Goal: Information Seeking & Learning: Learn about a topic

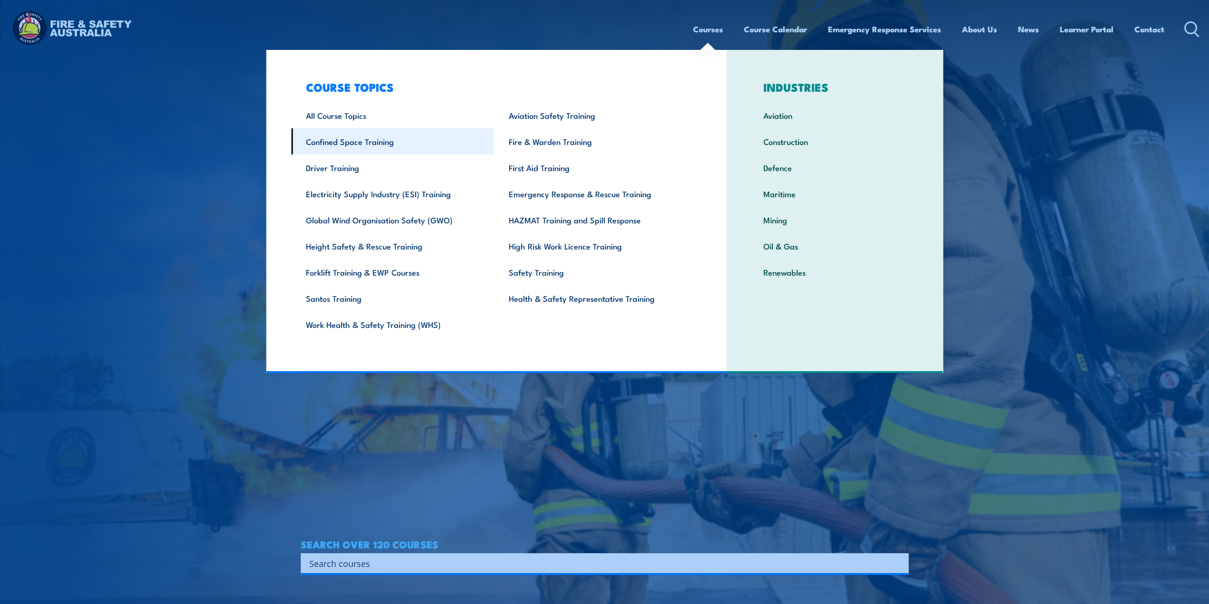
click at [360, 148] on link "Confined Space Training" at bounding box center [392, 141] width 203 height 26
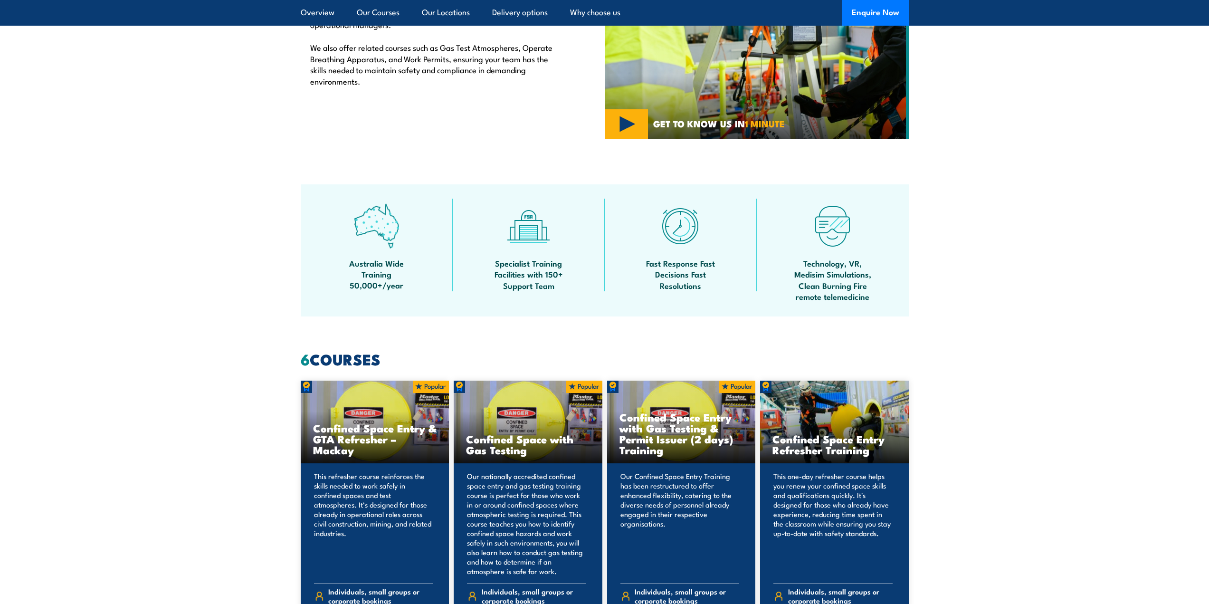
scroll to position [665, 0]
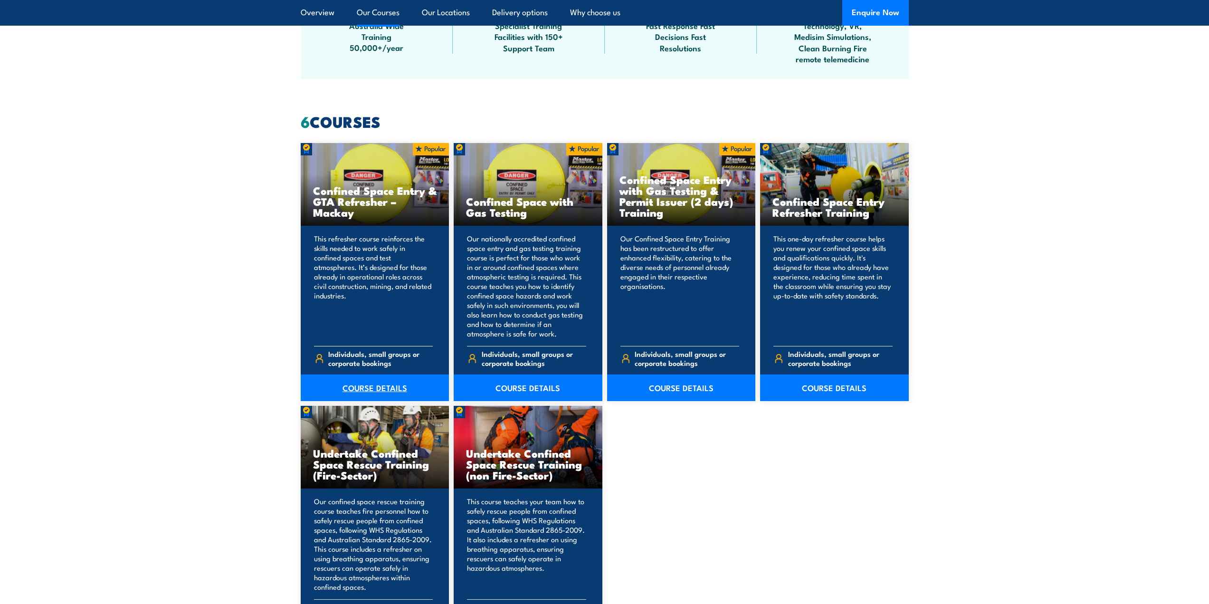
click at [375, 388] on link "COURSE DETAILS" at bounding box center [375, 387] width 149 height 27
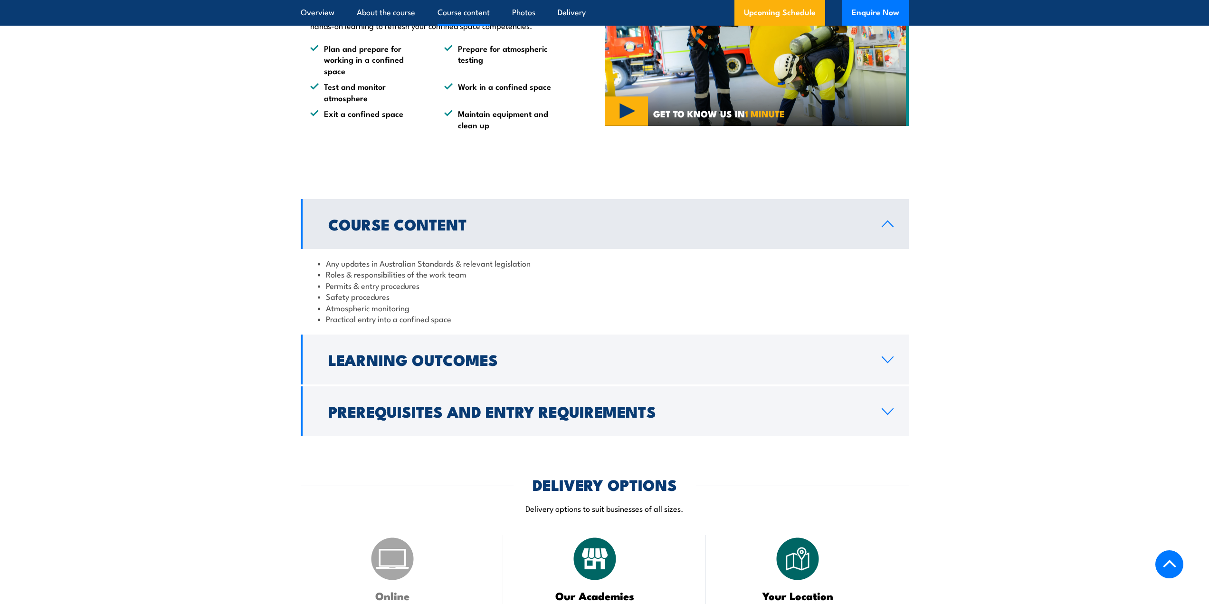
scroll to position [665, 0]
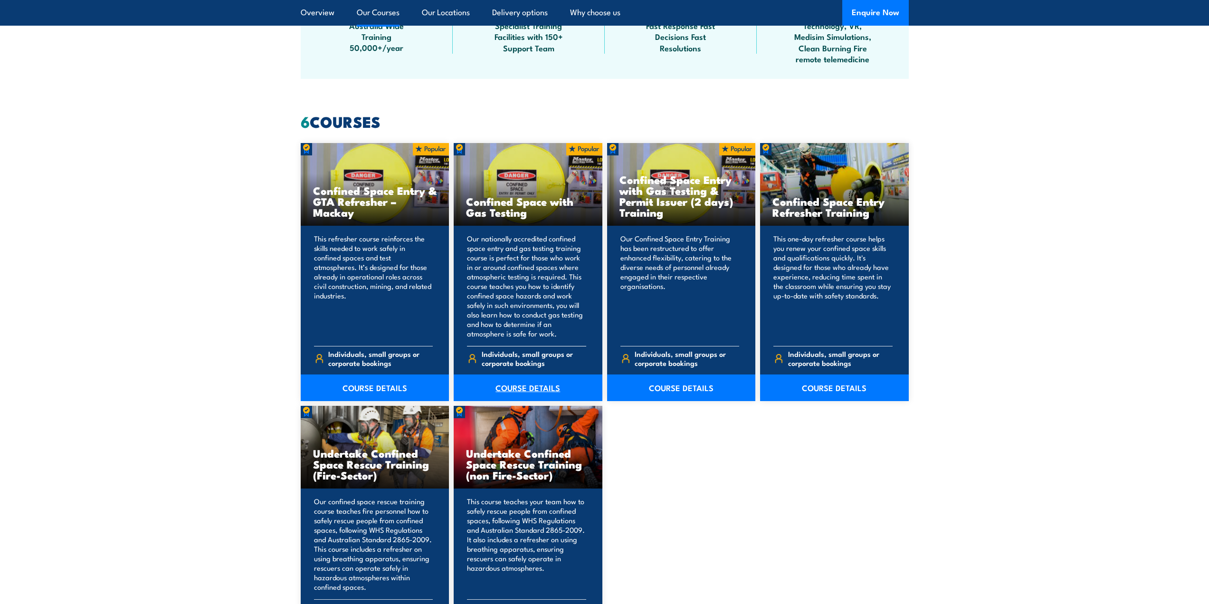
click at [516, 388] on link "COURSE DETAILS" at bounding box center [528, 387] width 149 height 27
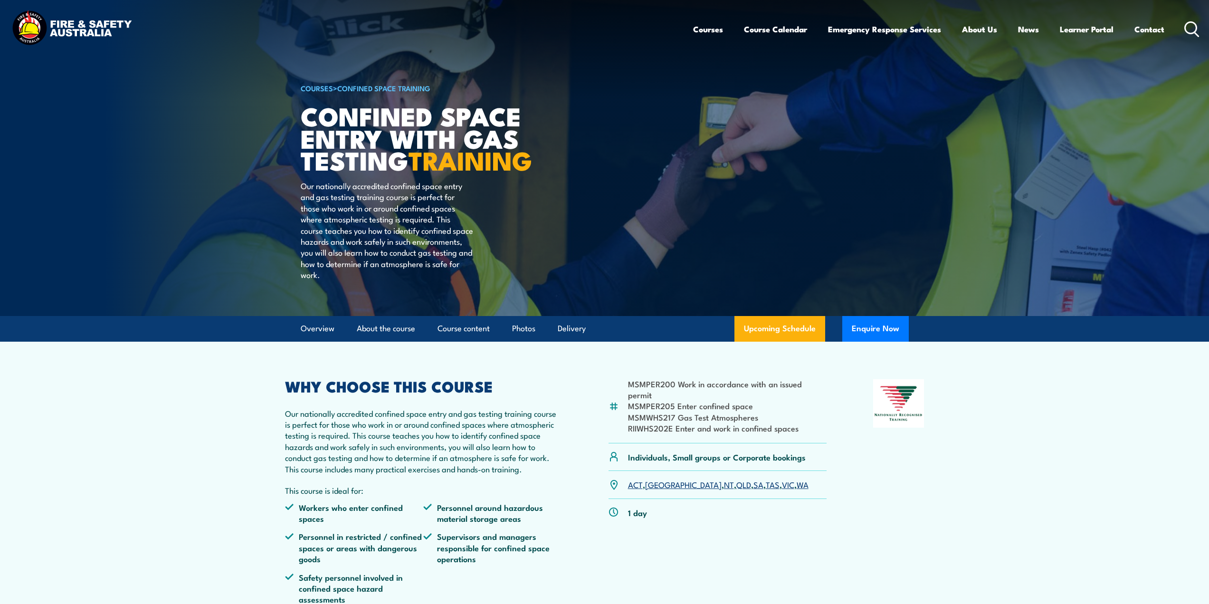
click at [736, 490] on link "QLD" at bounding box center [743, 483] width 15 height 11
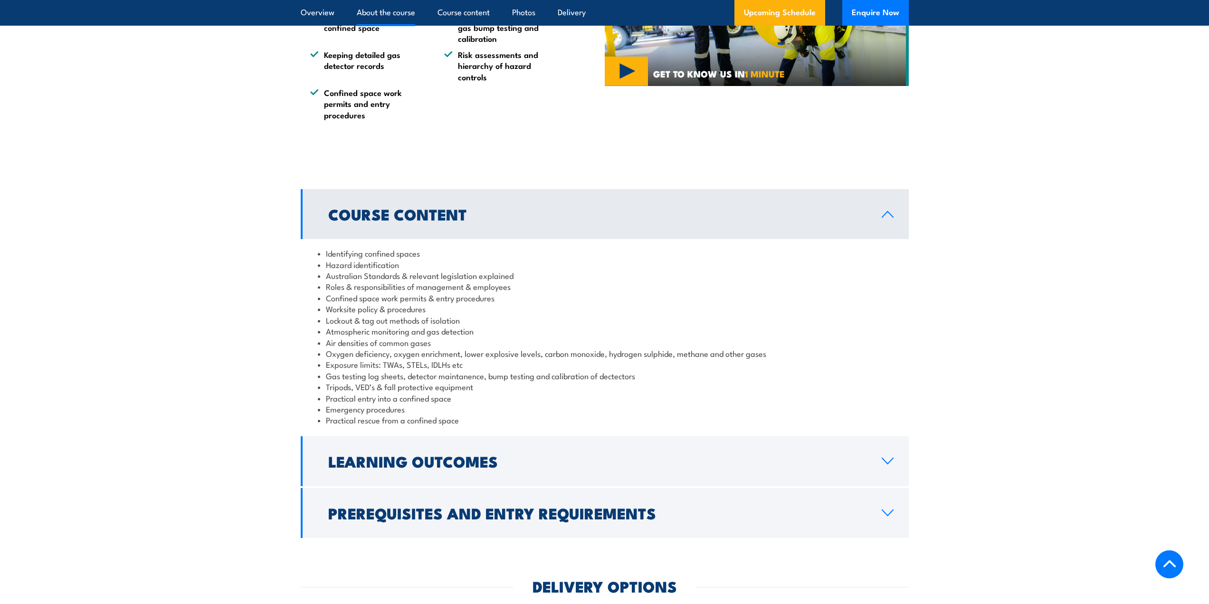
scroll to position [853, 0]
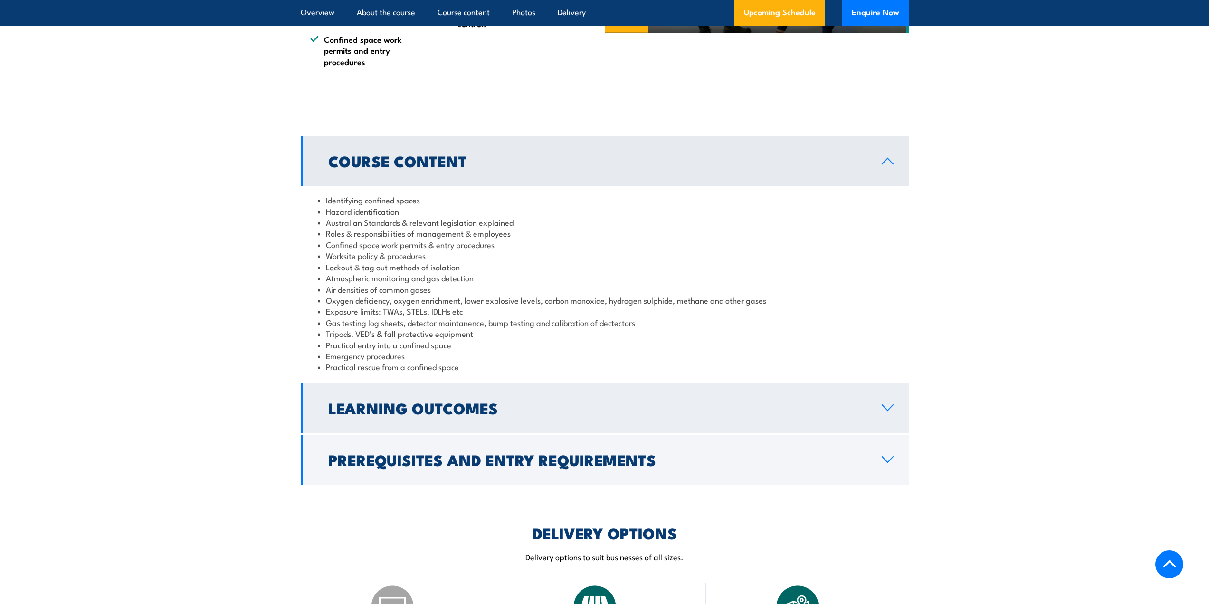
click at [482, 414] on h2 "Learning Outcomes" at bounding box center [597, 407] width 538 height 13
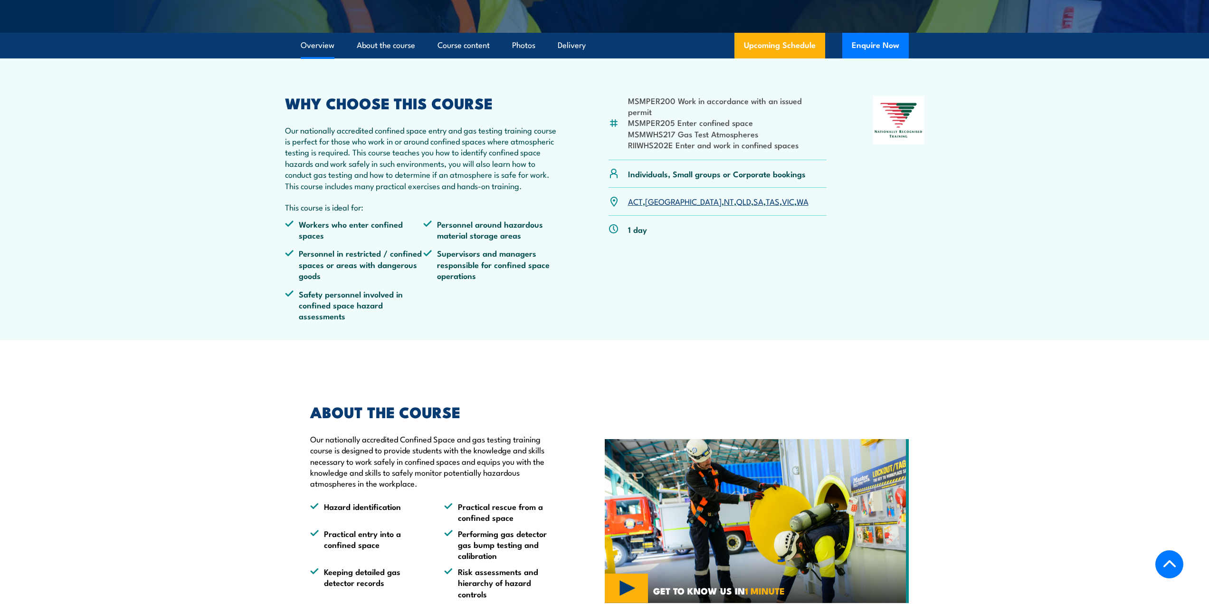
scroll to position [0, 0]
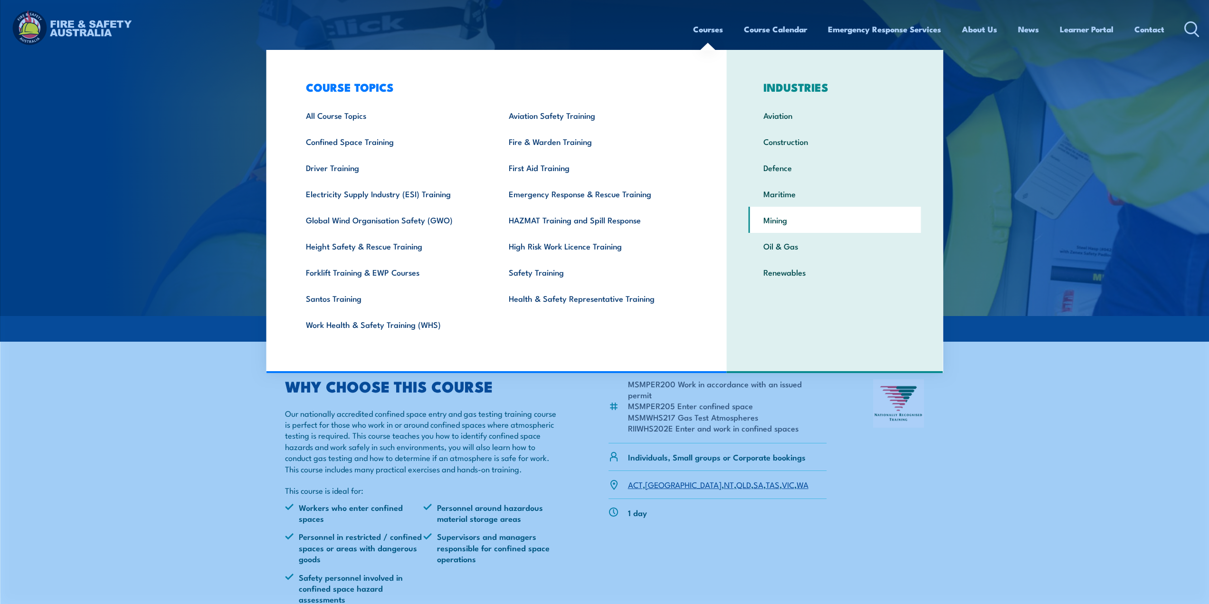
click at [777, 218] on link "Mining" at bounding box center [834, 220] width 172 height 26
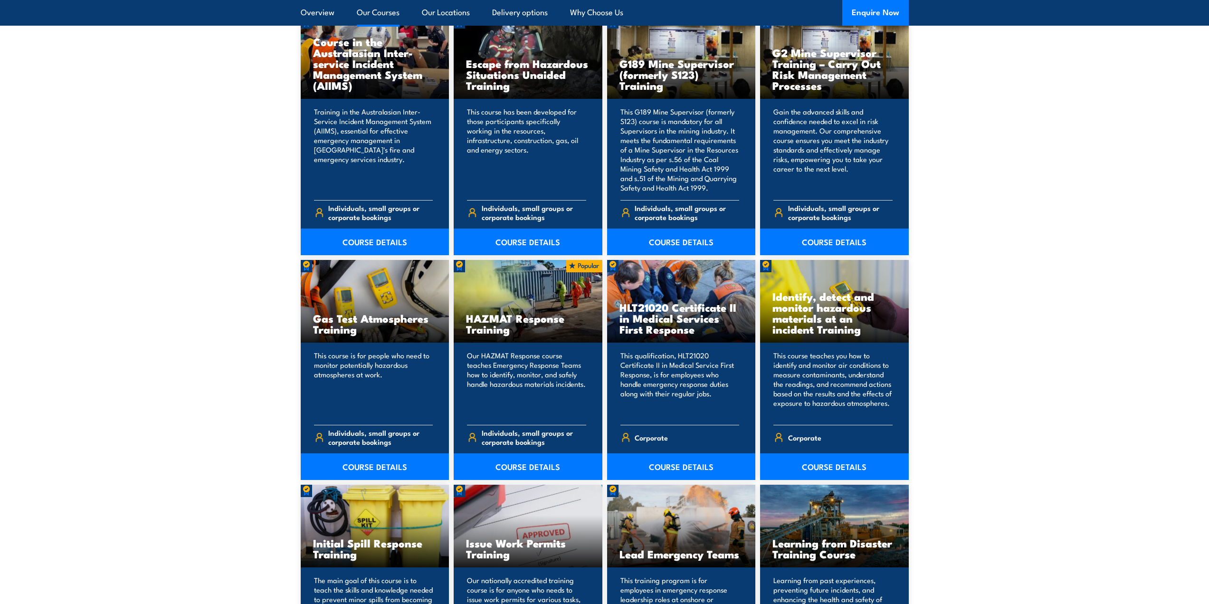
scroll to position [1377, 0]
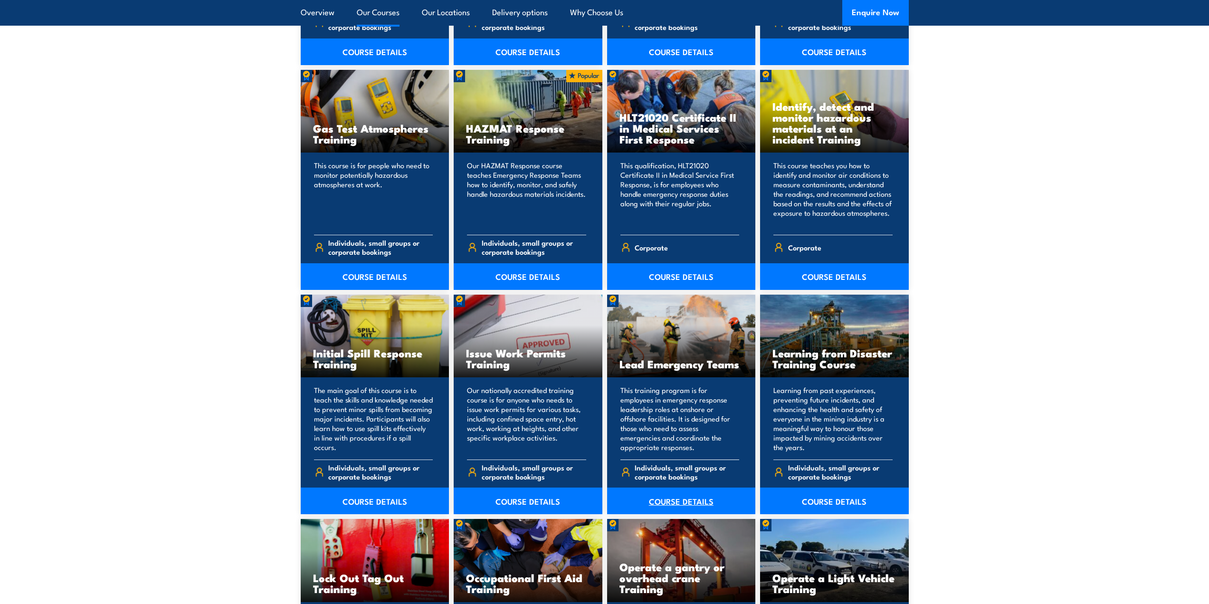
click at [688, 503] on link "COURSE DETAILS" at bounding box center [681, 500] width 149 height 27
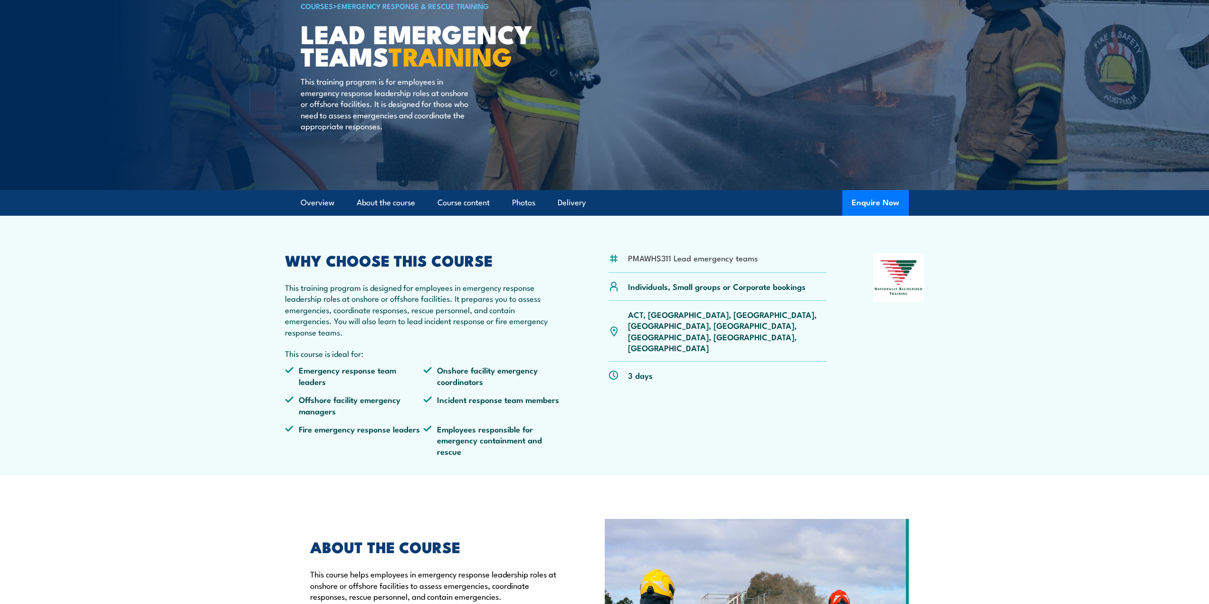
scroll to position [95, 0]
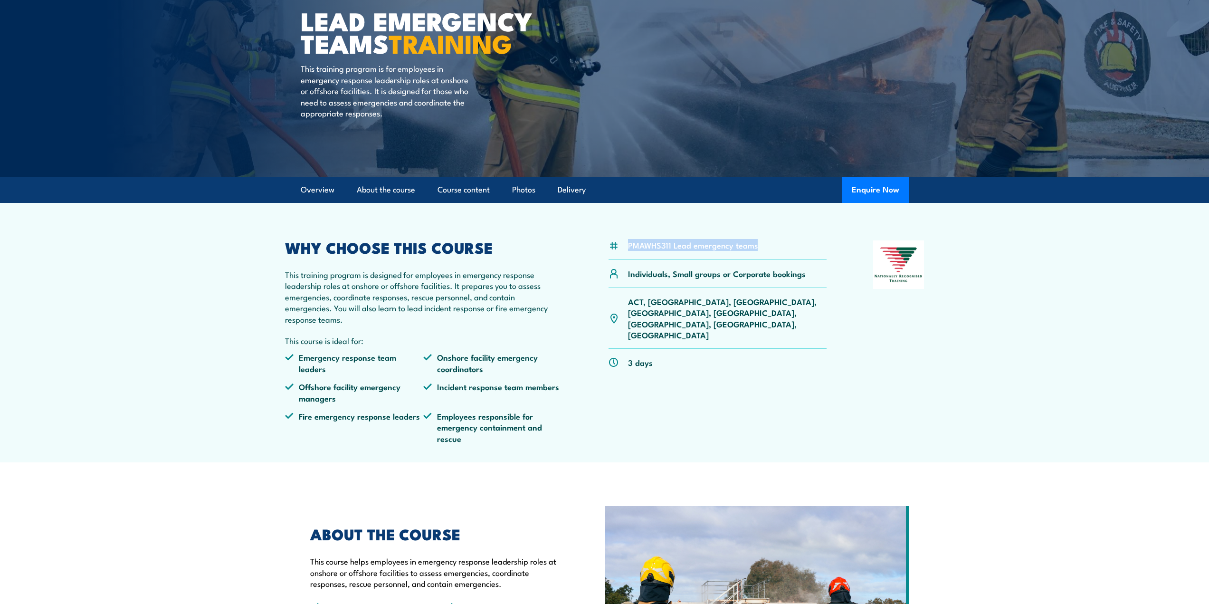
drag, startPoint x: 766, startPoint y: 239, endPoint x: 625, endPoint y: 246, distance: 141.2
click at [625, 246] on article "PMAWHS311 Lead emergency teams Individuals, Small groups or Corporate bookings …" at bounding box center [604, 332] width 665 height 259
copy li "PMAWHS311 Lead emergency teams"
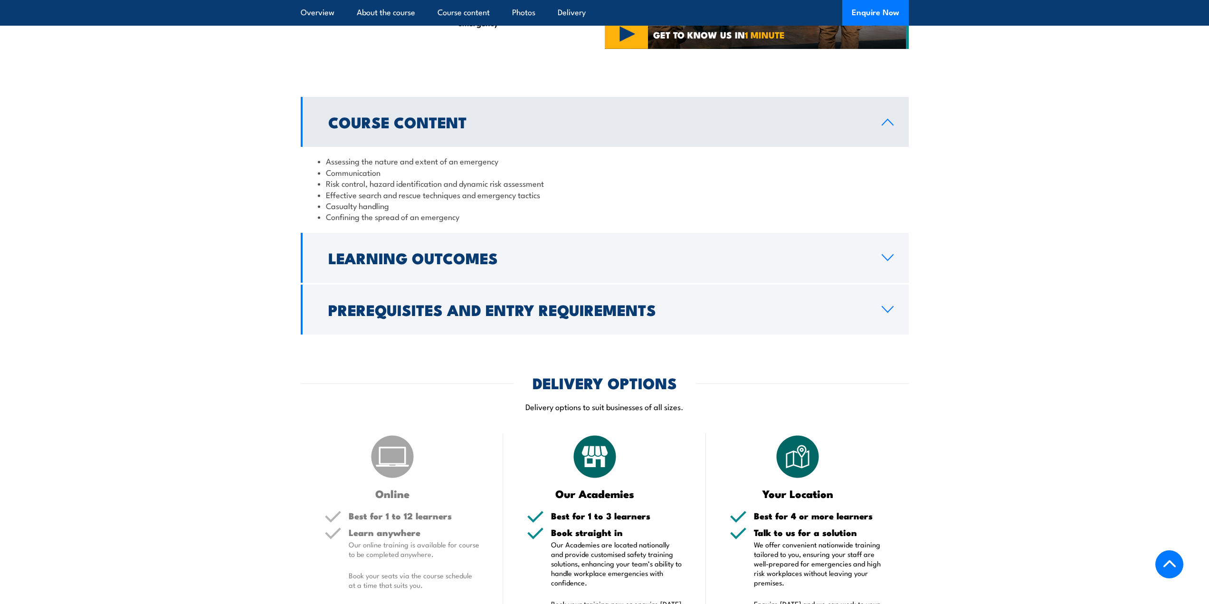
scroll to position [760, 0]
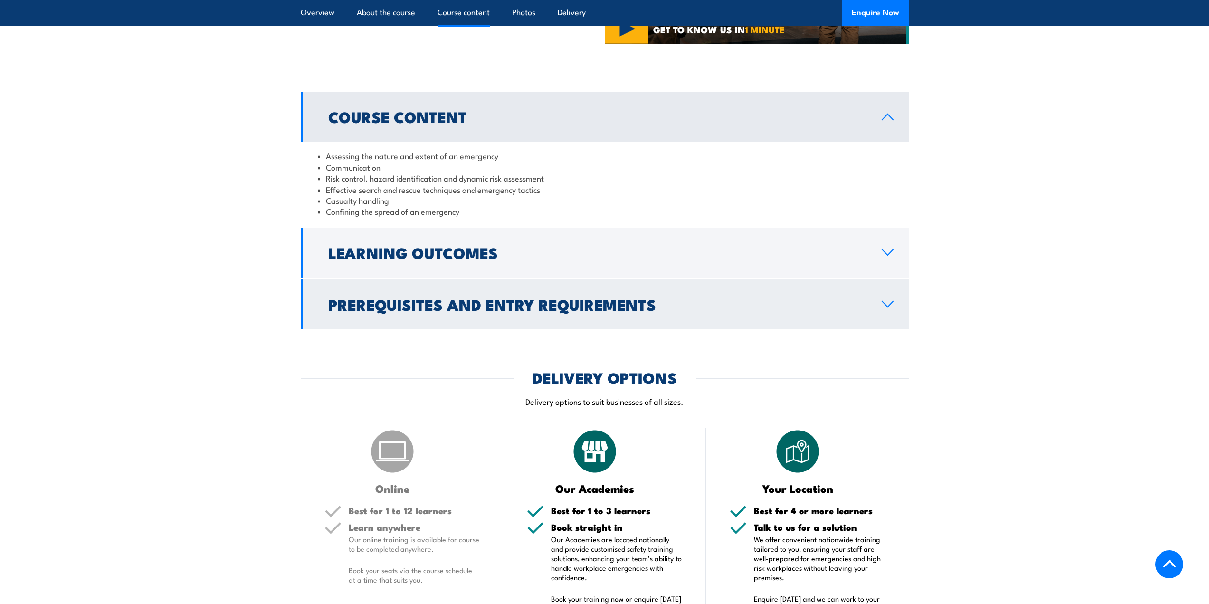
click at [492, 304] on h2 "Prerequisites and Entry Requirements" at bounding box center [597, 303] width 538 height 13
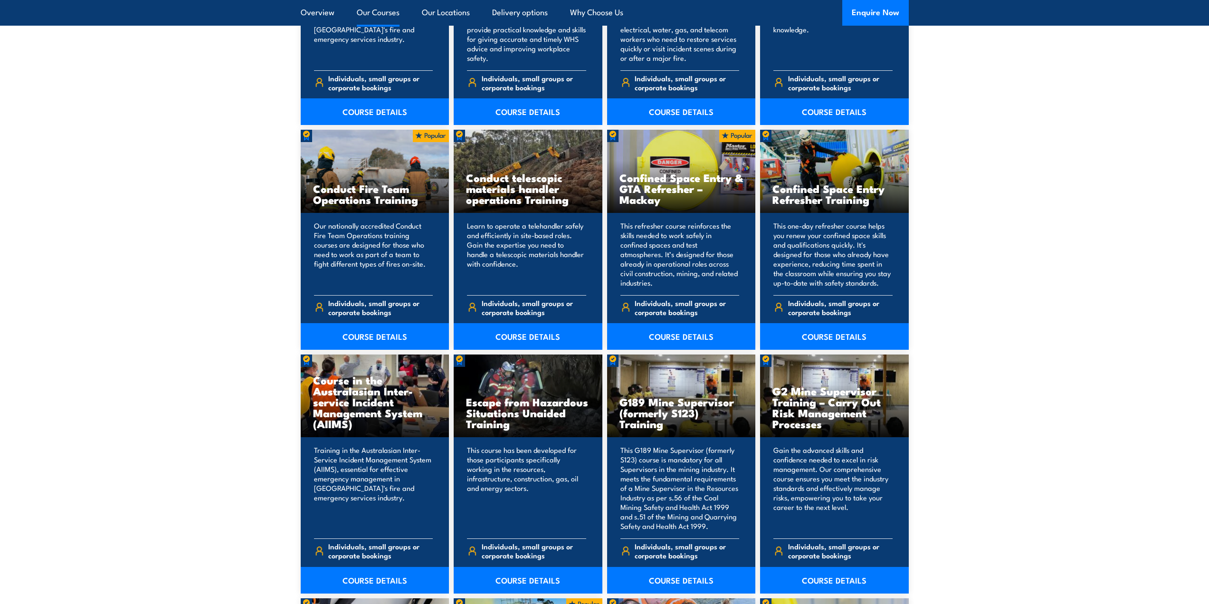
scroll to position [902, 0]
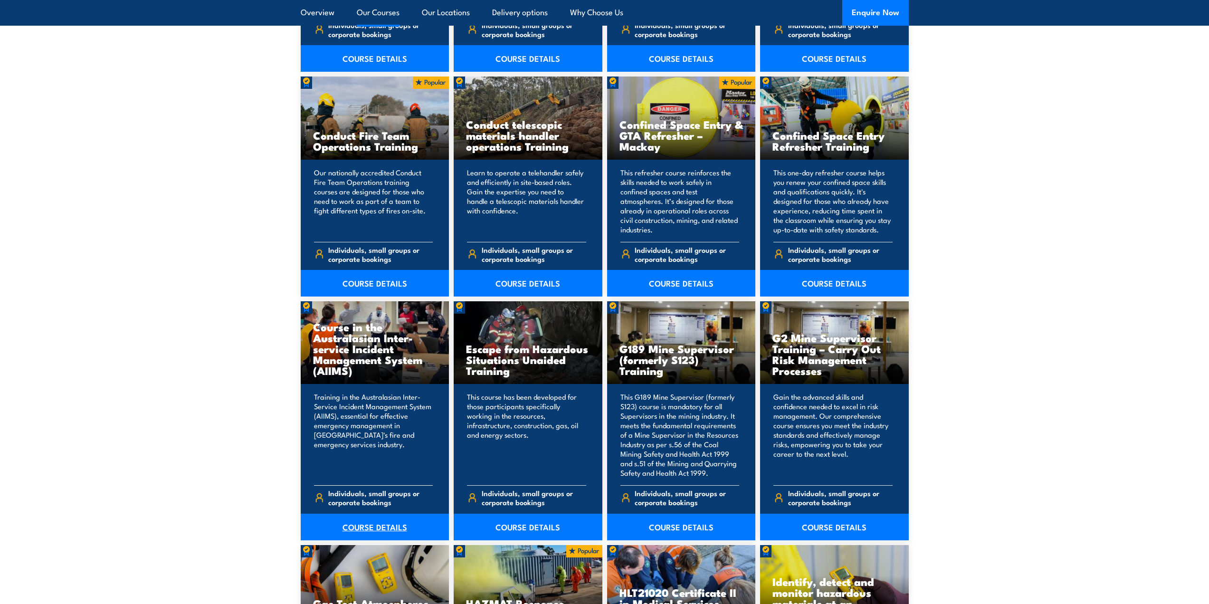
click at [373, 530] on link "COURSE DETAILS" at bounding box center [375, 526] width 149 height 27
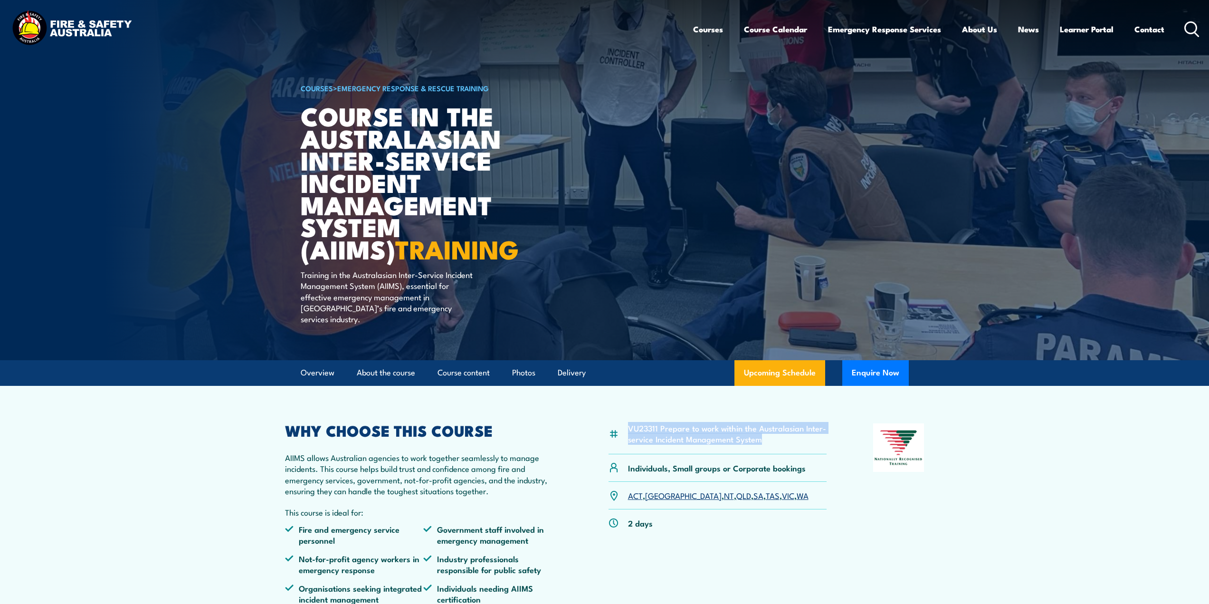
drag, startPoint x: 779, startPoint y: 431, endPoint x: 623, endPoint y: 418, distance: 156.8
click at [623, 423] on div "VU23311 Prepare to work within the Australasian Inter-service Incident Manageme…" at bounding box center [717, 438] width 218 height 31
copy div "VU23311 Prepare to work within the Australasian Inter-service Incident Manageme…"
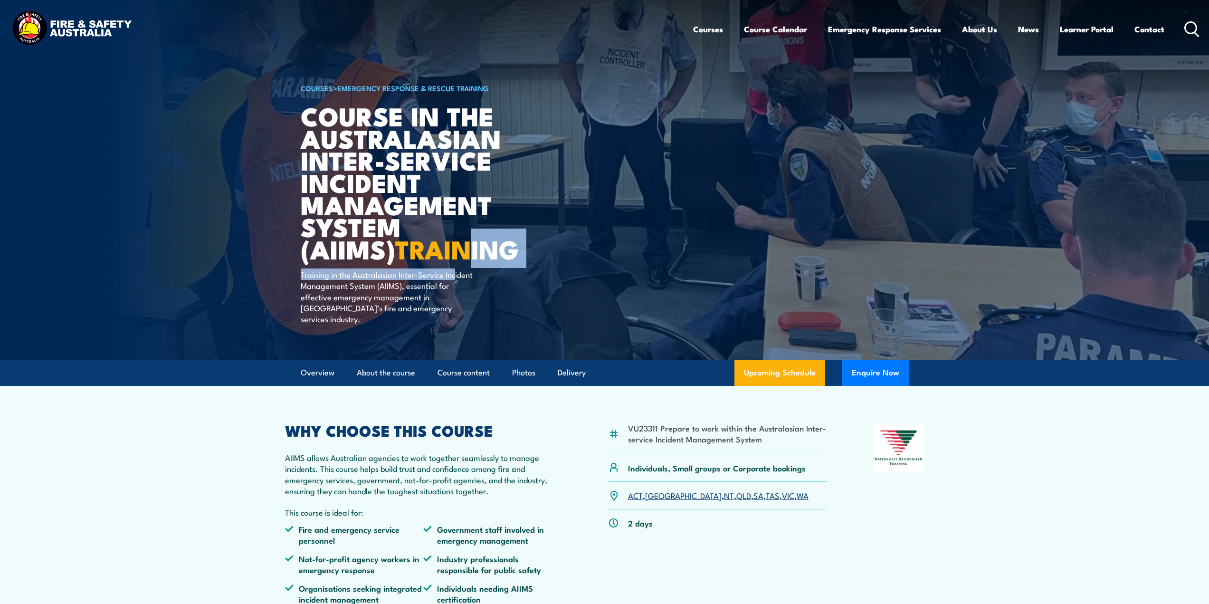
drag, startPoint x: 456, startPoint y: 271, endPoint x: 376, endPoint y: 242, distance: 84.9
click at [376, 242] on div "COURSES > Emergency Response & Rescue Training Course in the Australasian Inter…" at bounding box center [418, 180] width 235 height 360
click at [456, 251] on h1 "Course in the Australasian Inter-service Incident Management System (AIIMS) TRA…" at bounding box center [418, 181] width 235 height 155
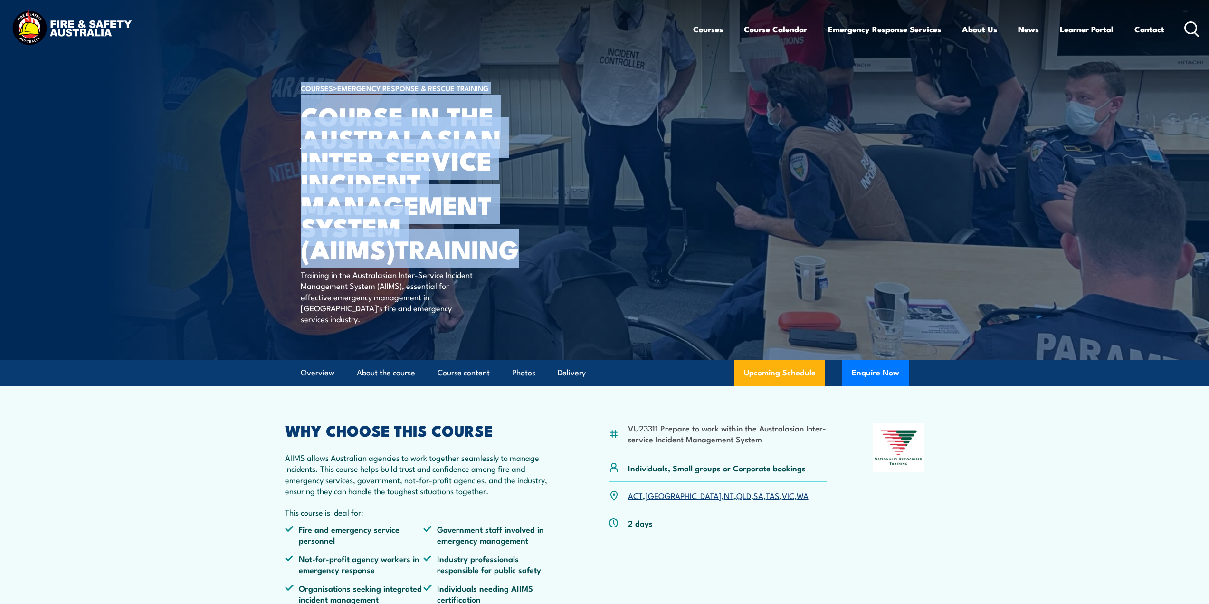
drag, startPoint x: 444, startPoint y: 251, endPoint x: 299, endPoint y: 142, distance: 181.7
click at [299, 142] on section "COURSES > Emergency Response & Rescue Training Course in the Australasian Inter…" at bounding box center [604, 180] width 1209 height 360
click at [450, 256] on h1 "Course in the Australasian Inter-service Incident Management System (AIIMS) TRA…" at bounding box center [418, 181] width 235 height 155
drag, startPoint x: 439, startPoint y: 256, endPoint x: 306, endPoint y: 130, distance: 183.1
click at [306, 130] on h1 "Course in the Australasian Inter-service Incident Management System (AIIMS) TRA…" at bounding box center [418, 181] width 235 height 155
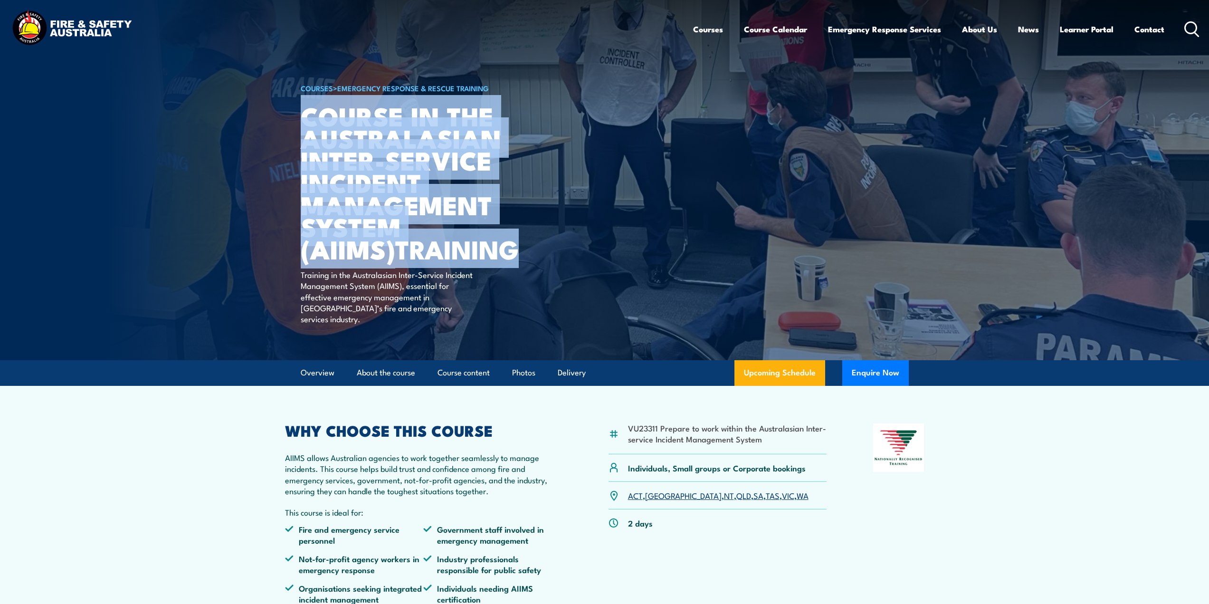
copy h1 "Course in the Australasian Inter-service Incident Management System (AIIMS) TRA…"
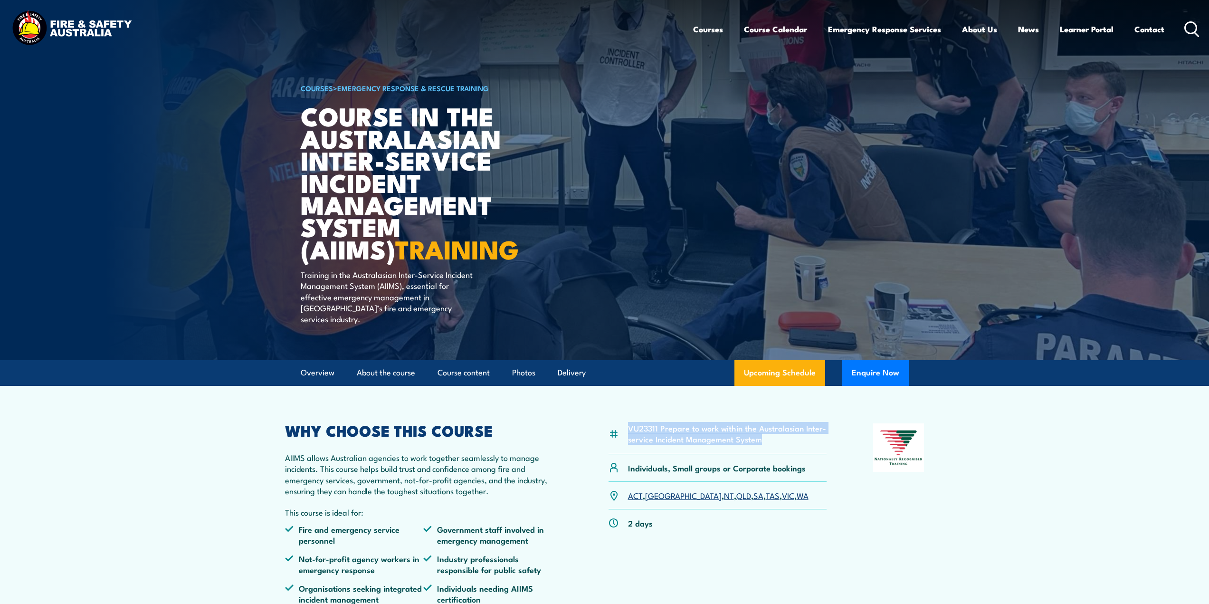
drag, startPoint x: 767, startPoint y: 431, endPoint x: 627, endPoint y: 411, distance: 142.0
click at [627, 411] on article "VU23311 Prepare to work within the Australasian Inter-service Incident Manageme…" at bounding box center [604, 504] width 665 height 237
copy li "VU23311 Prepare to work within the Australasian Inter-service Incident Manageme…"
